Goal: Information Seeking & Learning: Learn about a topic

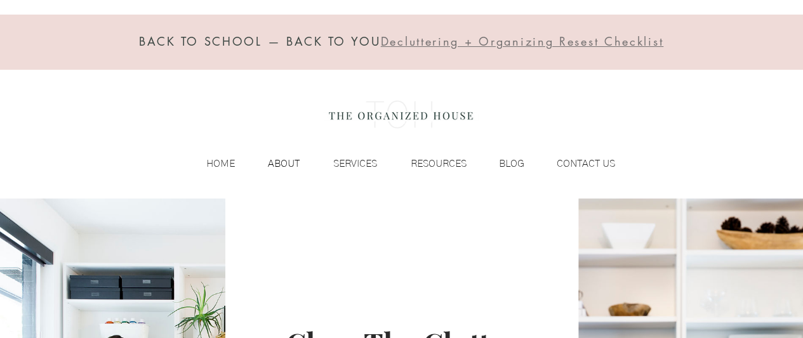
click at [273, 163] on p "ABOUT" at bounding box center [284, 163] width 44 height 19
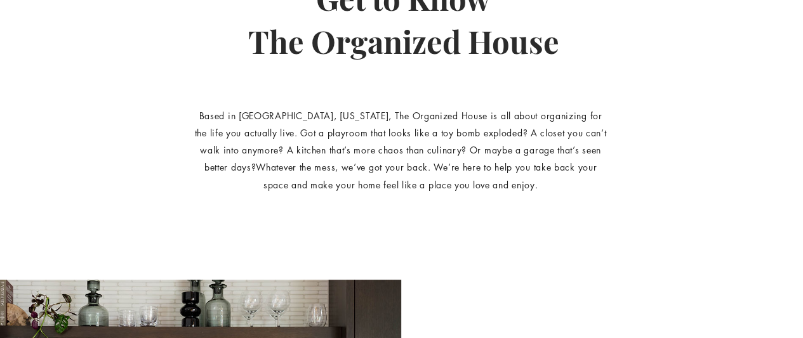
scroll to position [245, 0]
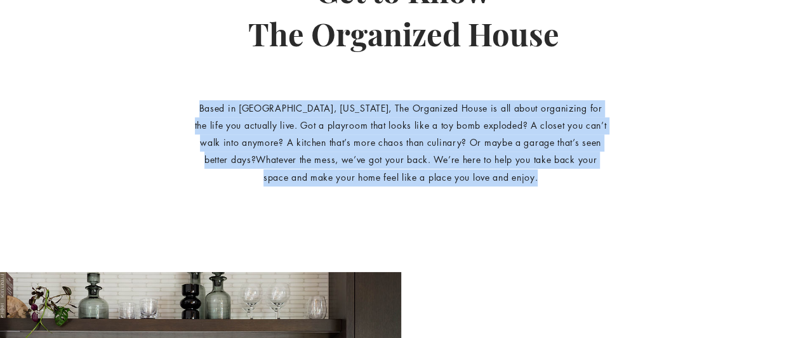
drag, startPoint x: 192, startPoint y: 109, endPoint x: 538, endPoint y: 172, distance: 352.5
click at [538, 172] on p "Based in Portland, Oregon, The Organized House is all about organizing for the …" at bounding box center [400, 143] width 417 height 86
copy p "Based in Portland, Oregon, The Organized House is all about organizing for the …"
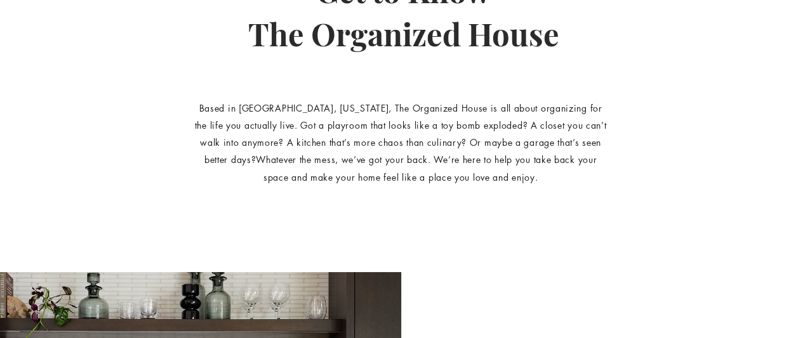
click at [721, 105] on div "main content" at bounding box center [401, 113] width 803 height 319
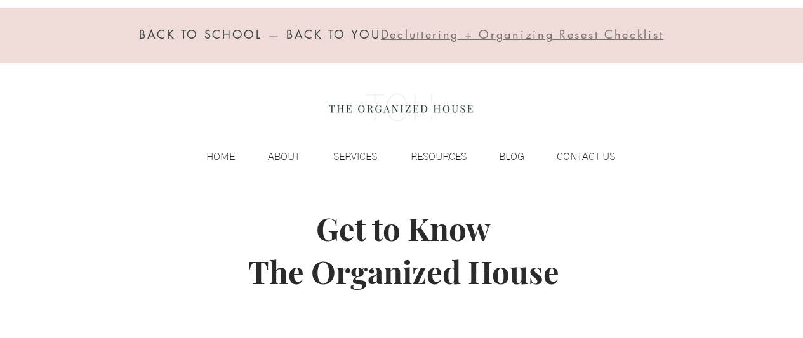
scroll to position [0, 0]
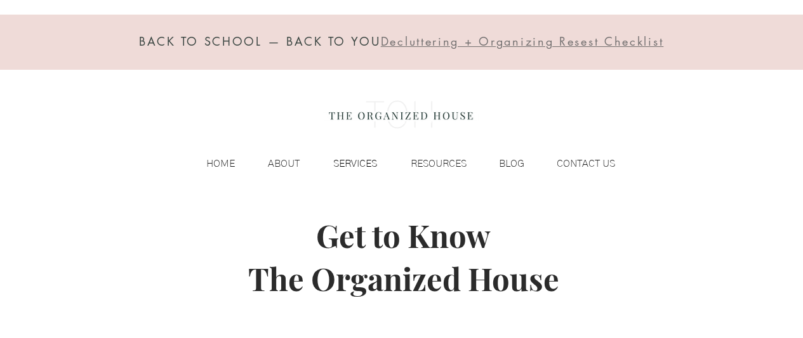
click at [356, 162] on p "SERVICES" at bounding box center [355, 163] width 57 height 19
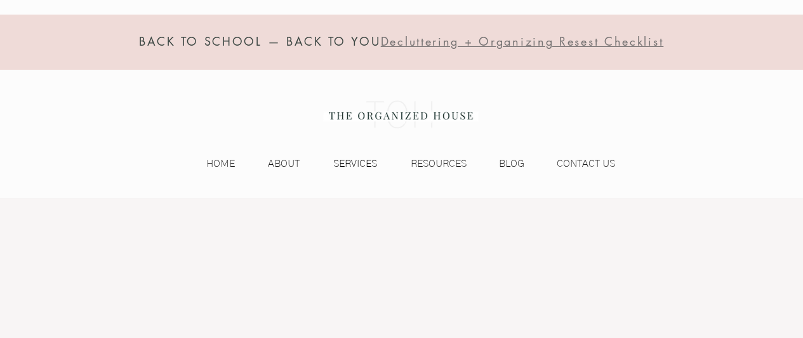
click at [363, 164] on p "SERVICES" at bounding box center [355, 163] width 57 height 19
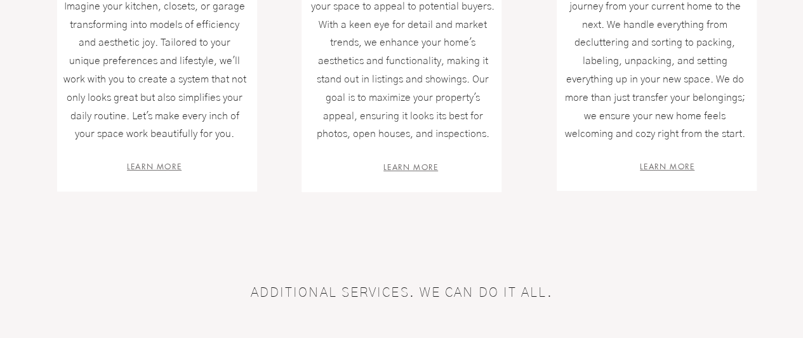
scroll to position [618, 0]
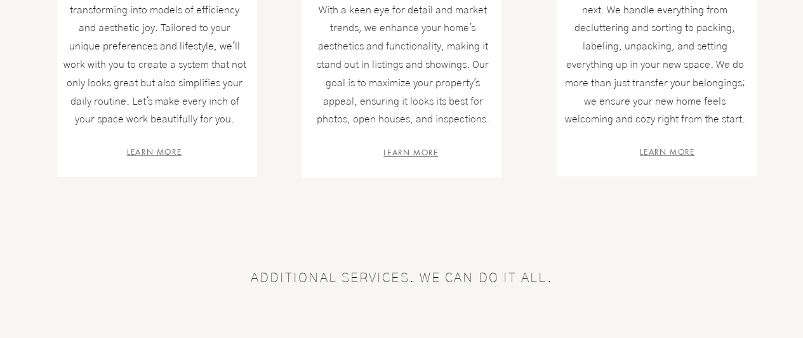
click at [408, 153] on span "LEARN MORE" at bounding box center [411, 152] width 55 height 11
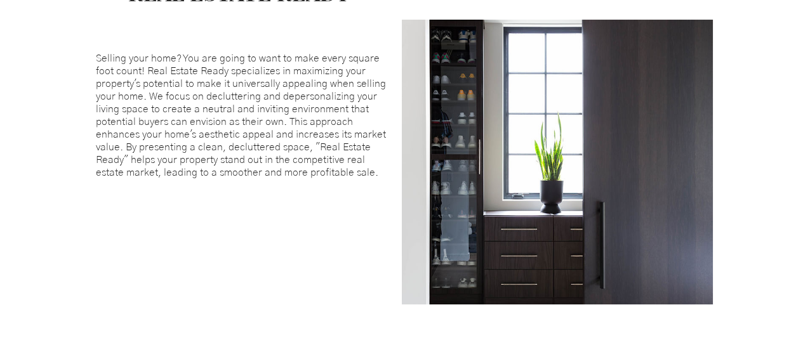
scroll to position [659, 0]
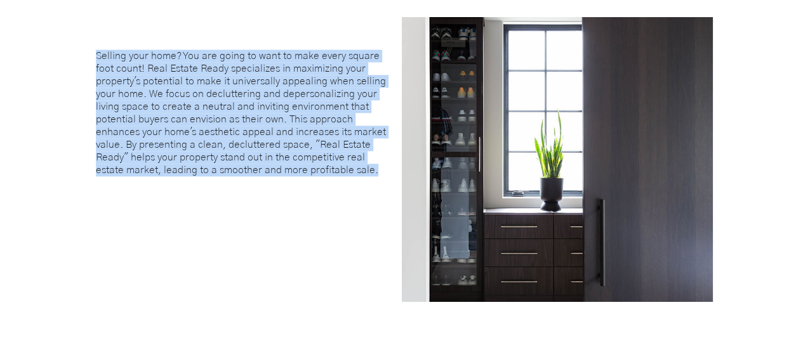
drag, startPoint x: 373, startPoint y: 170, endPoint x: 97, endPoint y: 58, distance: 298.5
click at [97, 58] on p "Selling your home? You are going to want to make every square foot count! Real …" at bounding box center [244, 113] width 296 height 127
copy p "Selling your home? You are going to want to make every square foot count! Real …"
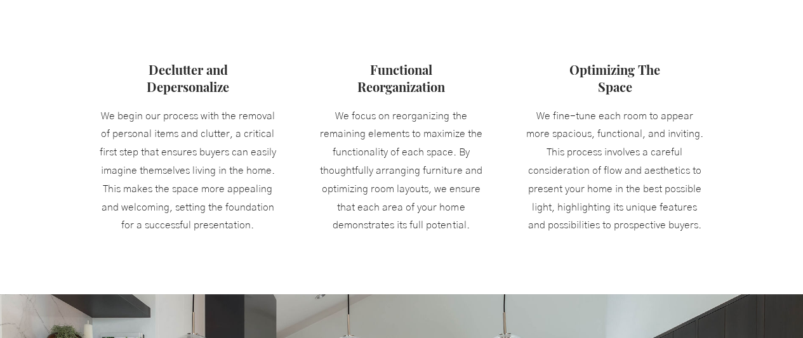
scroll to position [1083, 0]
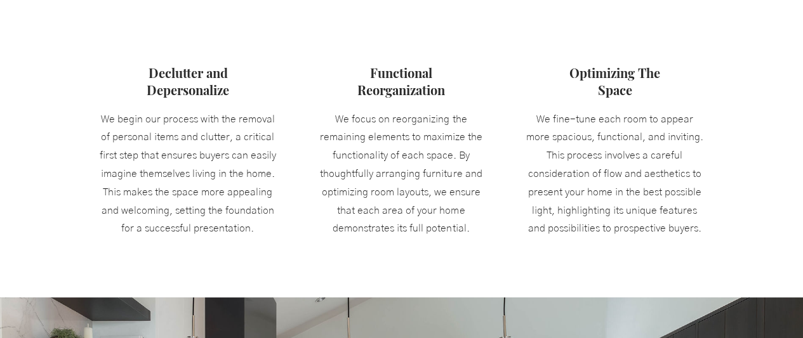
click at [740, 105] on fluid-columns-repeater "Declutter and Depersonalize We begin our process with the removal of personal i…" at bounding box center [401, 141] width 822 height 224
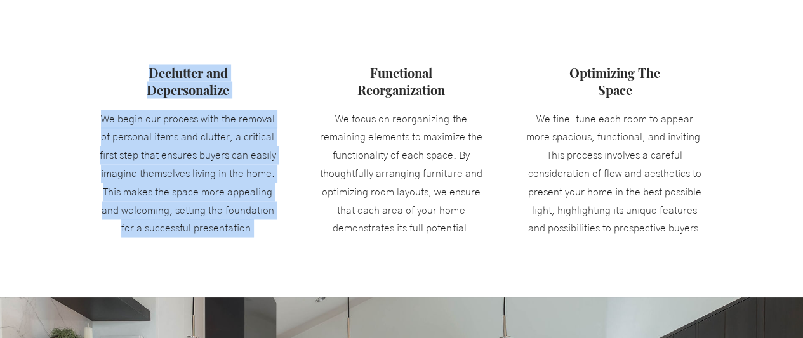
drag, startPoint x: 149, startPoint y: 72, endPoint x: 256, endPoint y: 224, distance: 186.4
click at [256, 224] on div "Declutter and Depersonalize We begin our process with the removal of personal i…" at bounding box center [188, 151] width 194 height 225
copy div "Declutter and Depersonalize We begin our process with the removal of personal i…"
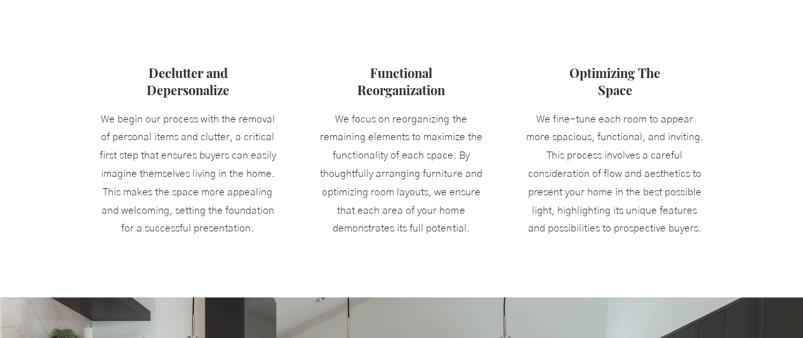
click at [480, 70] on div at bounding box center [401, 151] width 194 height 225
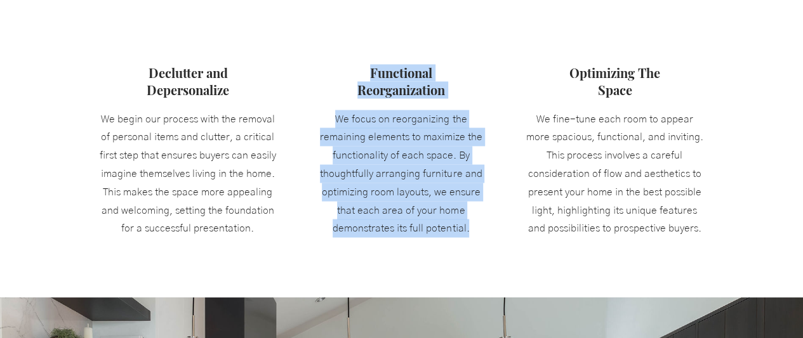
drag, startPoint x: 370, startPoint y: 69, endPoint x: 439, endPoint y: 229, distance: 174.0
click at [439, 229] on div "Functional Reorganization We focus on reorganizing the remaining elements to ma…" at bounding box center [401, 151] width 194 height 225
copy div "Functional Reorganization We focus on reorganizing the remaining elements to ma…"
